Goal: Communication & Community: Answer question/provide support

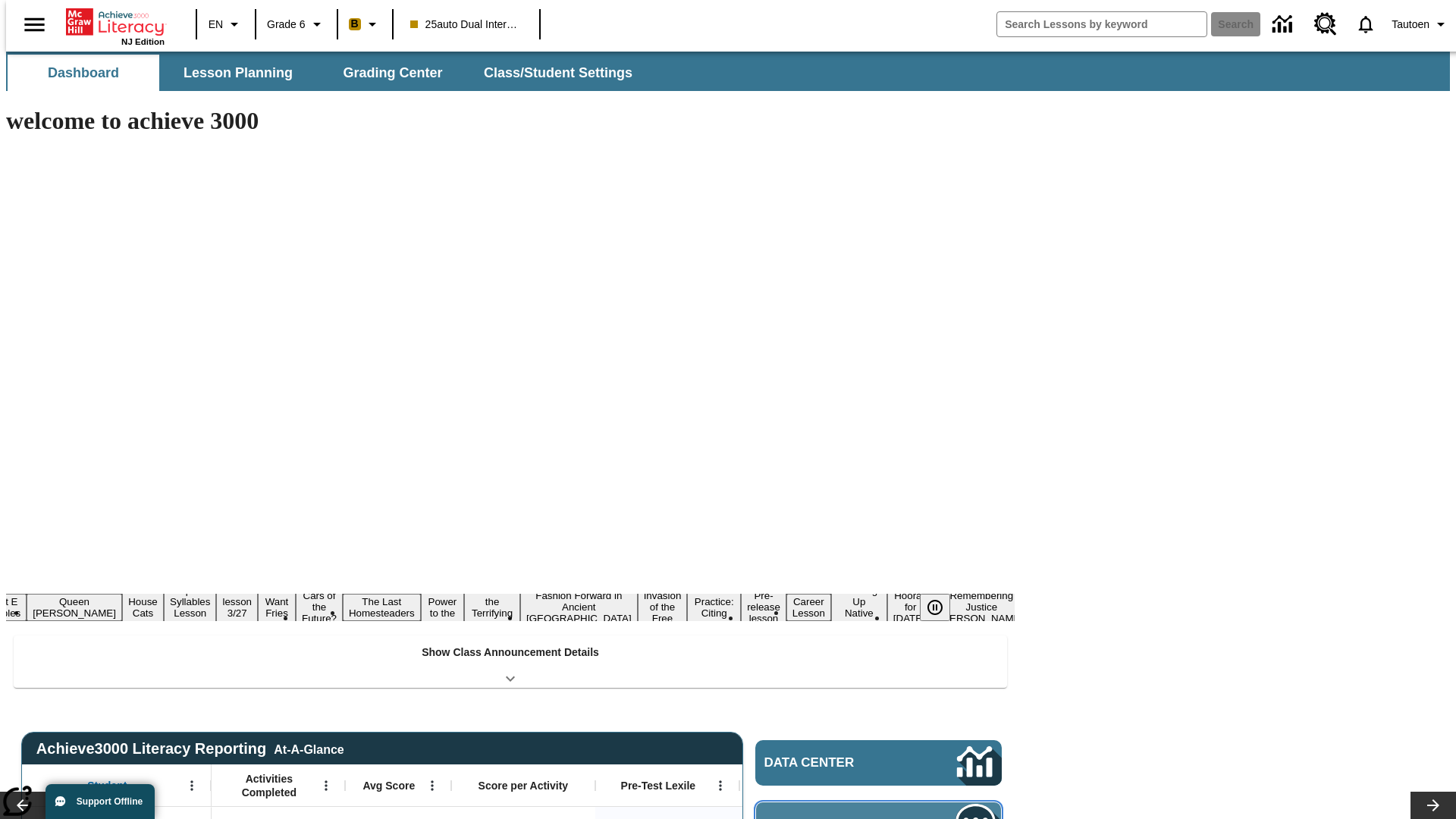
click at [883, 817] on span "Message Center" at bounding box center [838, 825] width 146 height 15
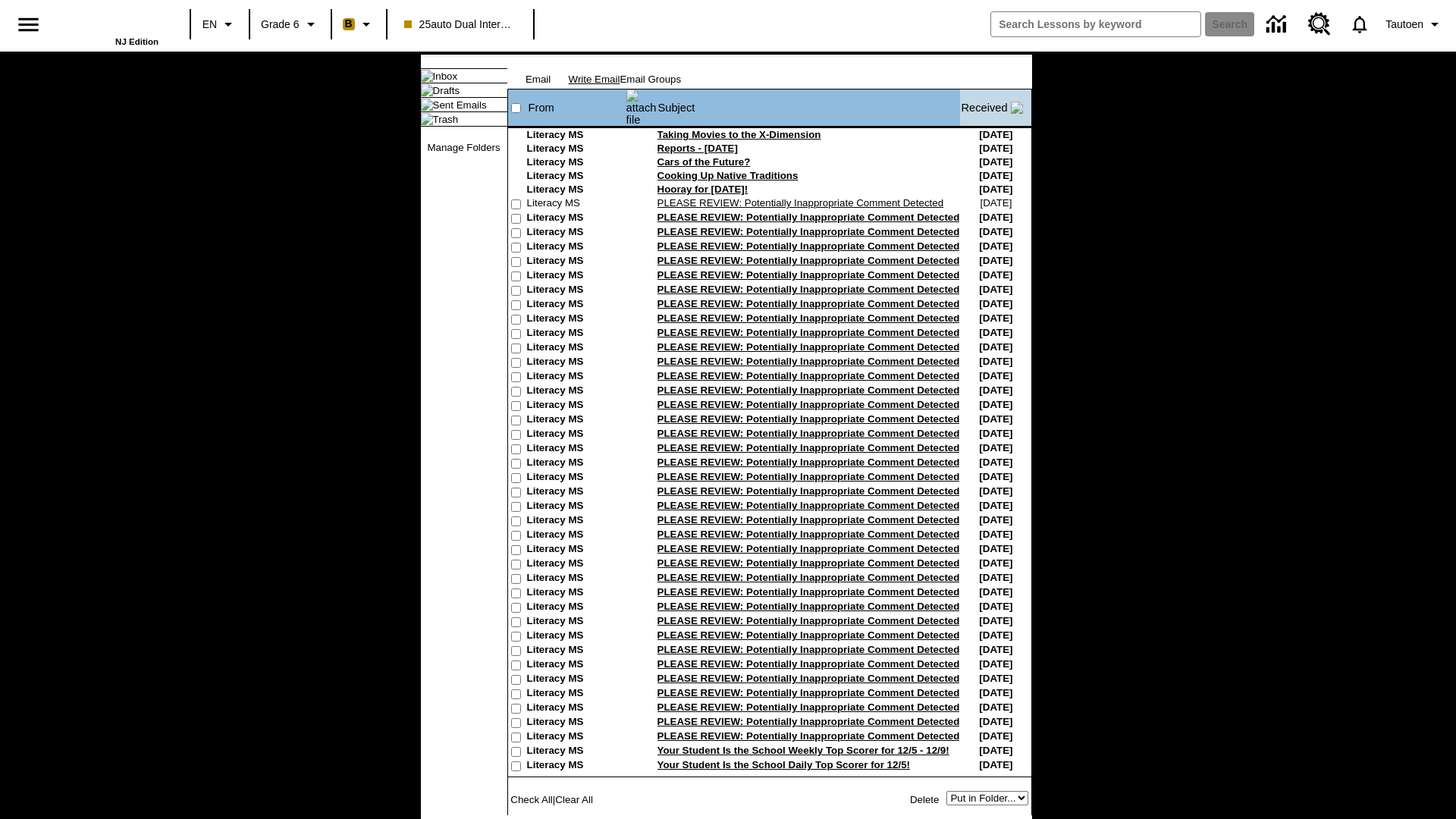
click at [621, 85] on link "Write Email" at bounding box center [595, 79] width 52 height 11
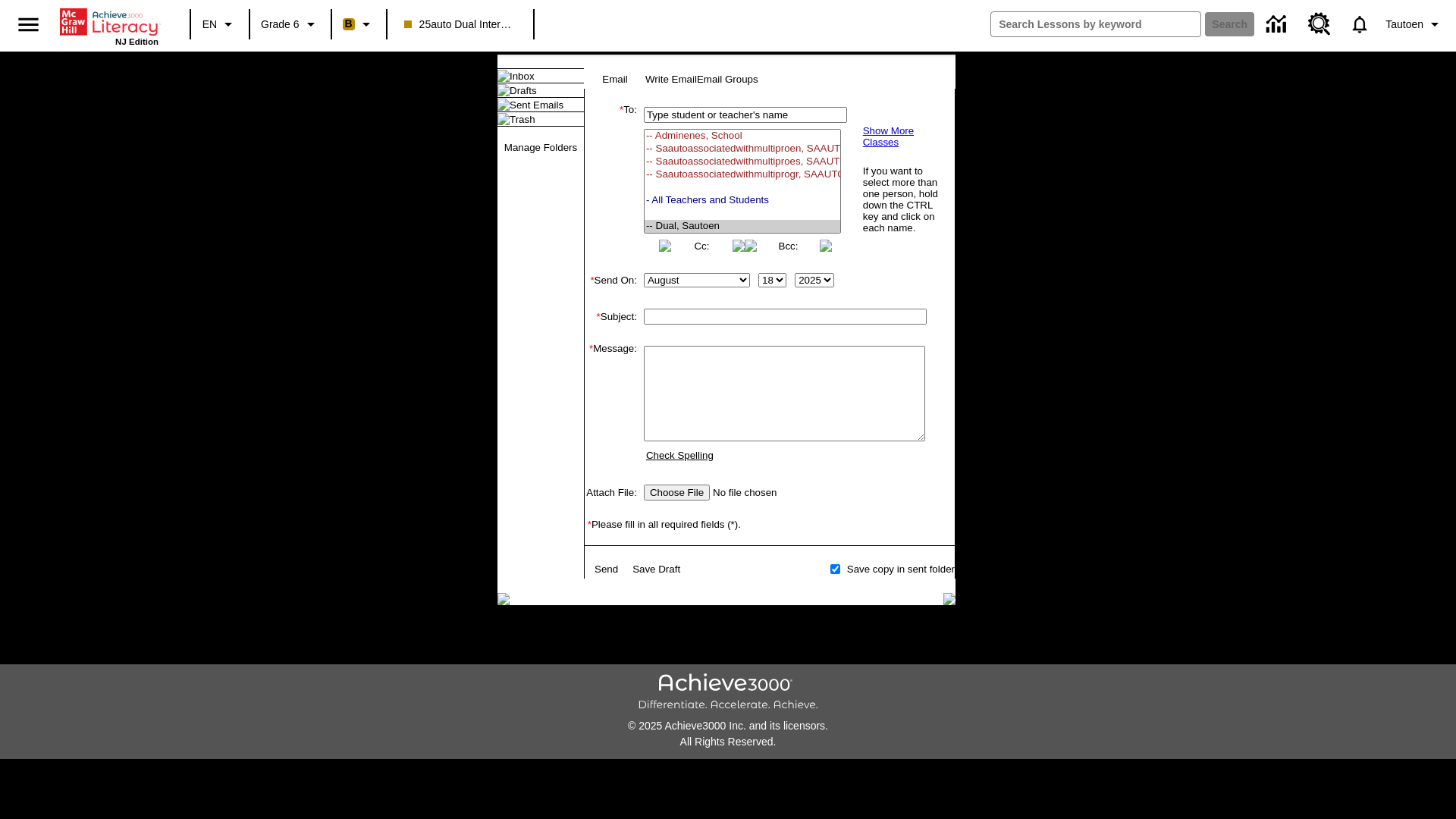
select select "U,21476361,1"
type input "Autotest-EdwABszhiK"
type textarea "email body message"
click at [608, 575] on link "Send" at bounding box center [606, 569] width 24 height 11
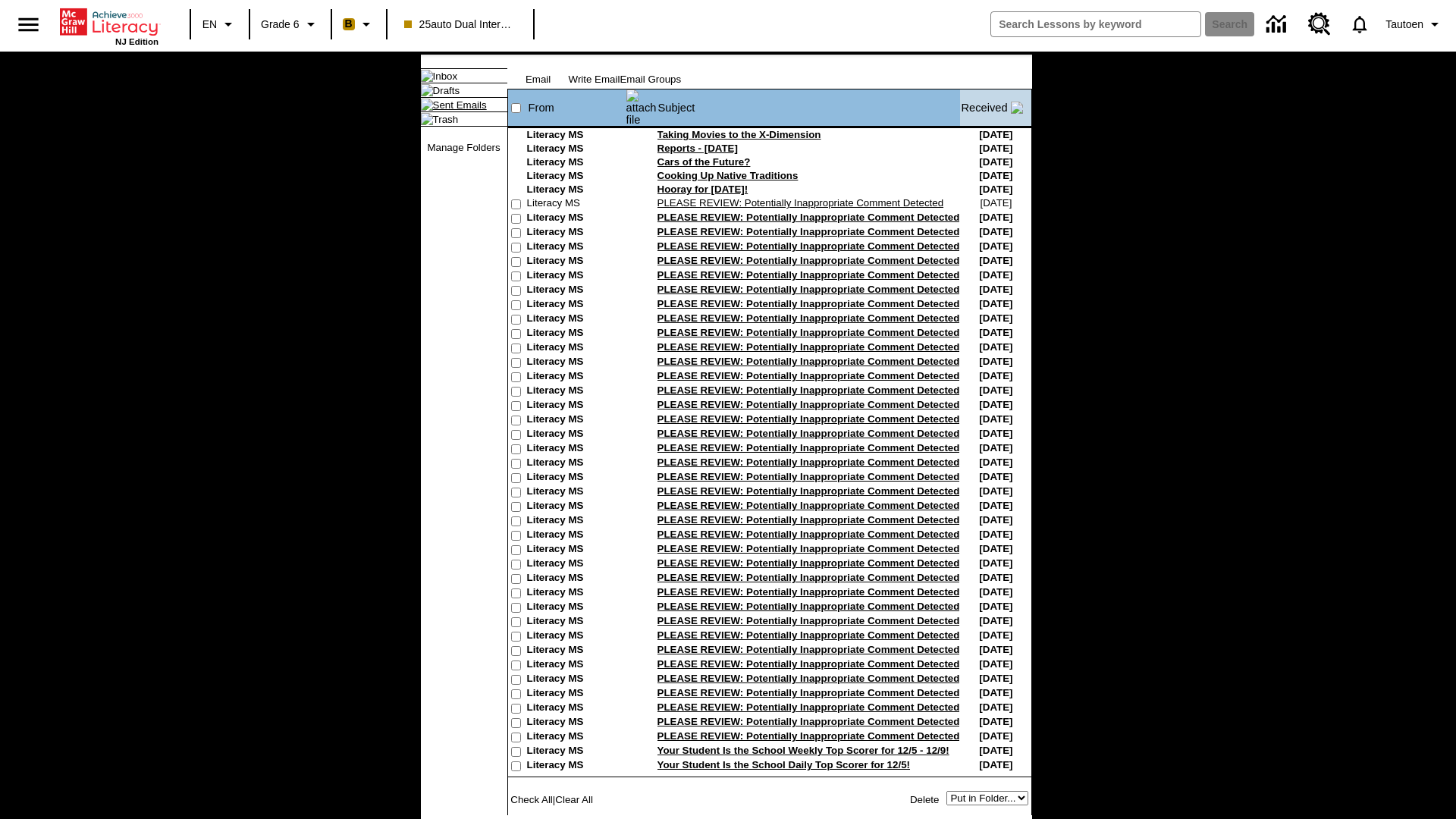
click at [448, 110] on link "Sent Emails" at bounding box center [460, 104] width 54 height 11
